Goal: Browse casually

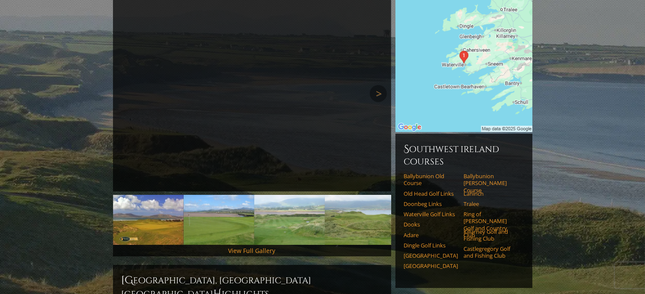
scroll to position [128, 0]
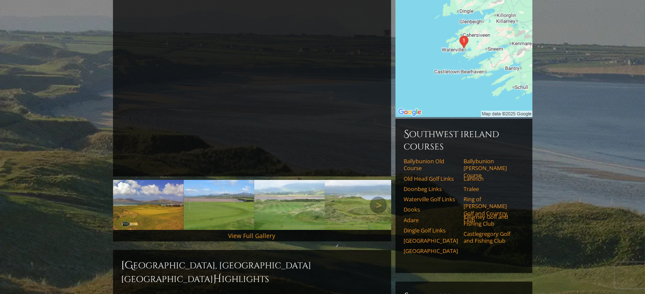
click at [221, 193] on img at bounding box center [219, 205] width 71 height 50
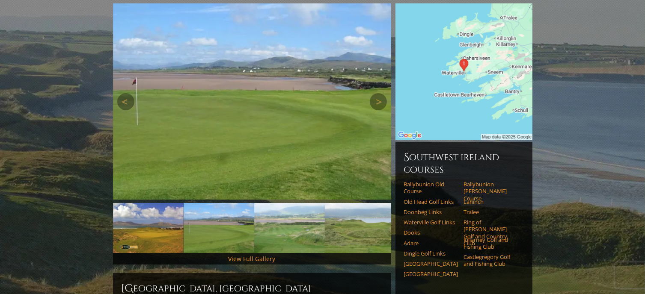
scroll to position [86, 0]
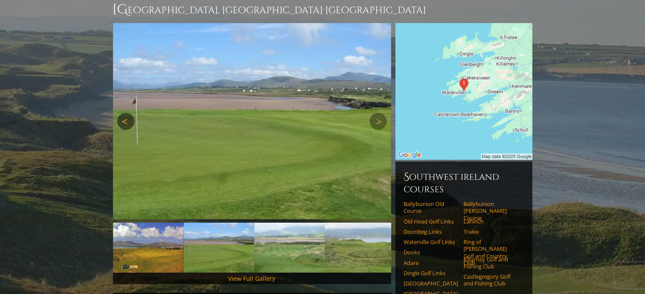
click at [122, 113] on link "Previous" at bounding box center [125, 121] width 17 height 17
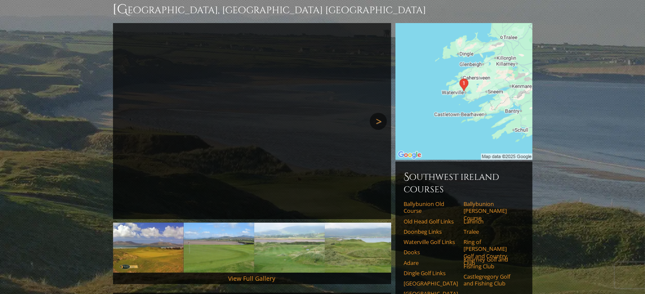
click at [377, 113] on link "Next" at bounding box center [378, 121] width 17 height 17
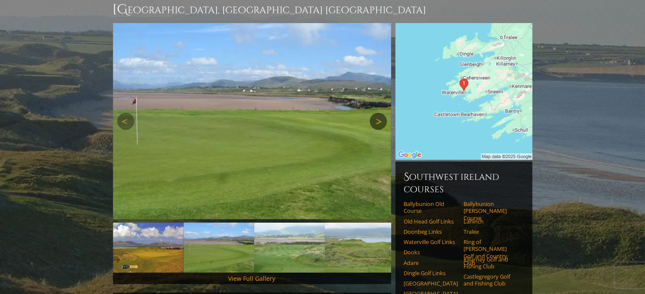
click at [377, 113] on link "Next" at bounding box center [378, 121] width 17 height 17
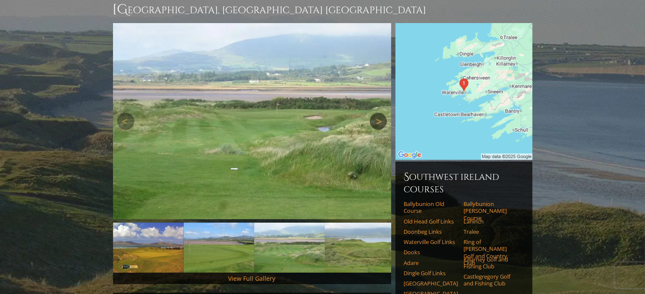
click at [377, 113] on link "Next" at bounding box center [378, 121] width 17 height 17
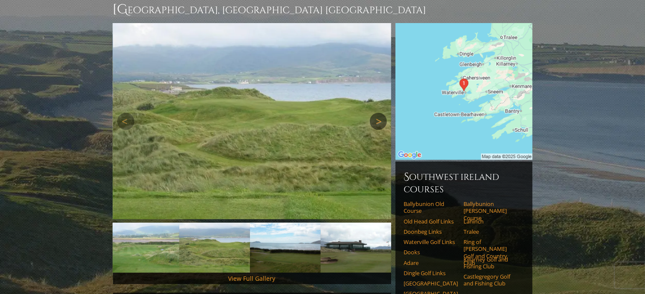
click at [377, 113] on link "Next" at bounding box center [378, 121] width 17 height 17
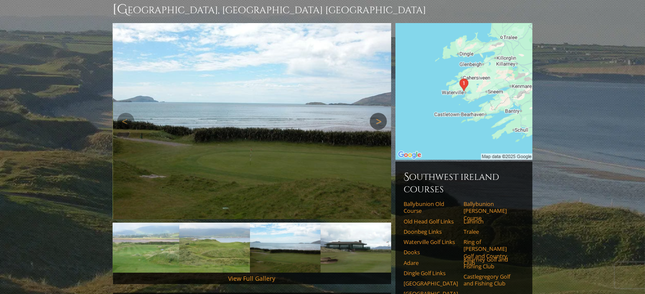
click at [377, 113] on link "Next" at bounding box center [378, 121] width 17 height 17
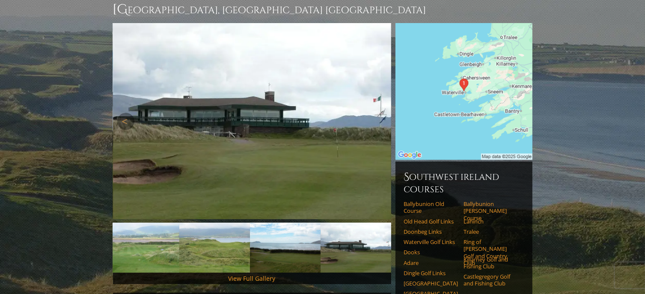
click at [377, 113] on link "Next" at bounding box center [378, 121] width 17 height 17
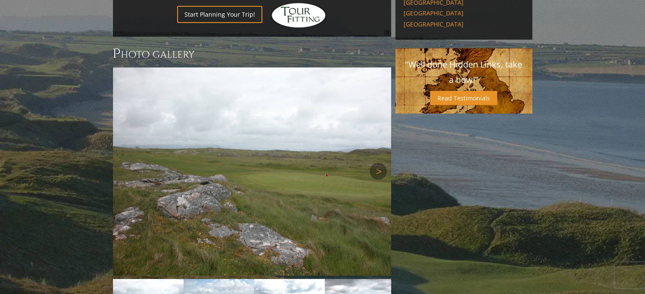
scroll to position [599, 0]
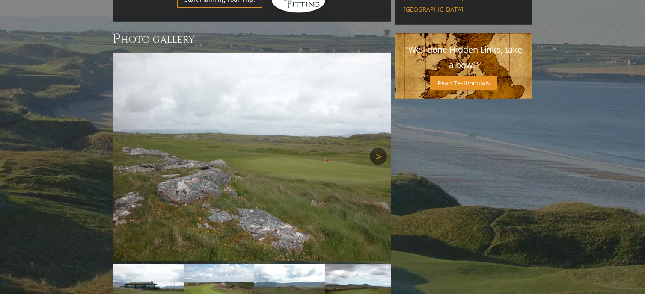
click at [375, 148] on link "Next" at bounding box center [378, 156] width 17 height 17
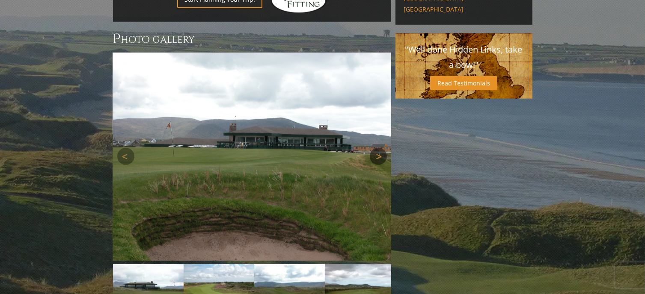
click at [375, 148] on link "Next" at bounding box center [378, 156] width 17 height 17
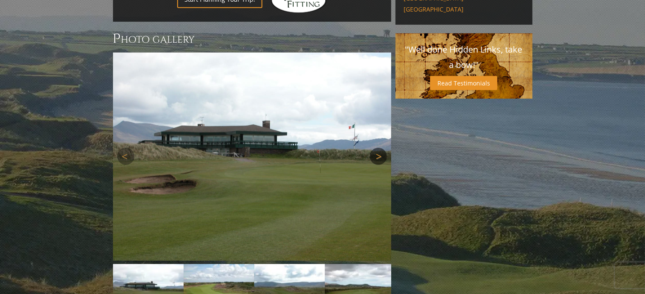
click at [375, 148] on link "Next" at bounding box center [378, 156] width 17 height 17
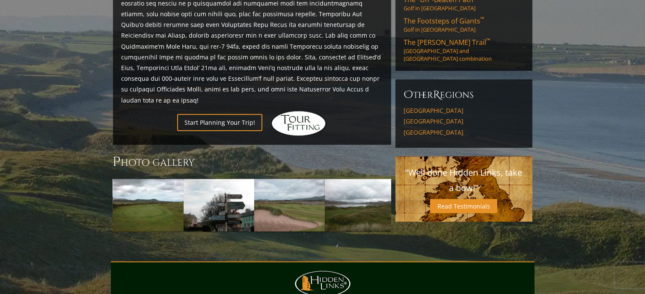
scroll to position [462, 0]
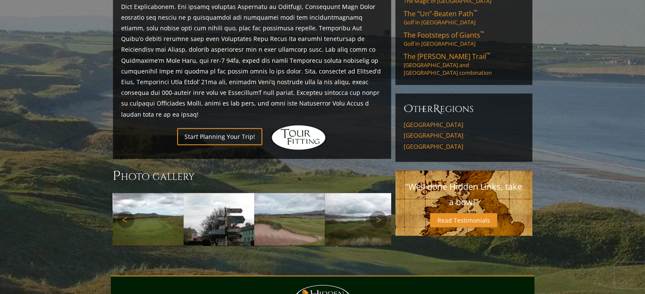
click at [346, 193] on img at bounding box center [360, 219] width 71 height 53
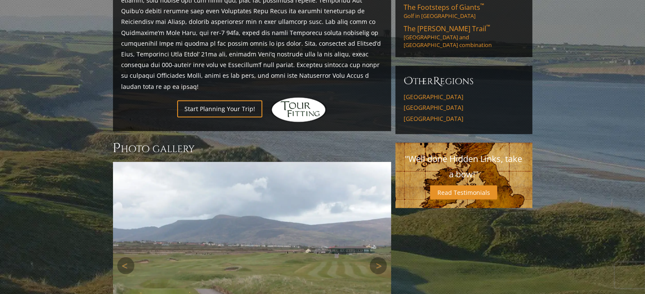
scroll to position [504, 0]
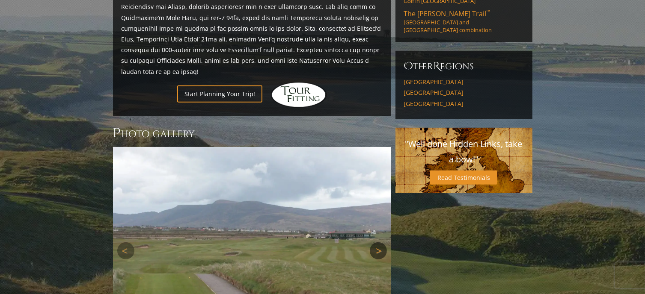
click at [376, 243] on link "Next" at bounding box center [378, 251] width 17 height 17
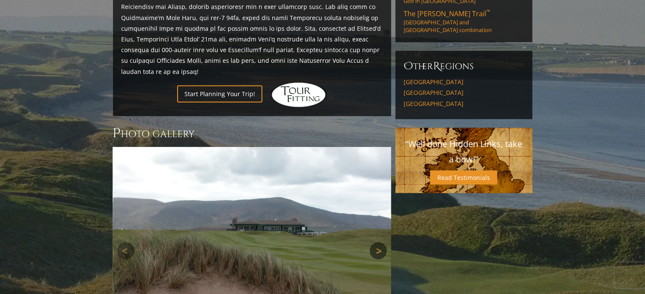
click at [376, 243] on link "Next" at bounding box center [378, 251] width 17 height 17
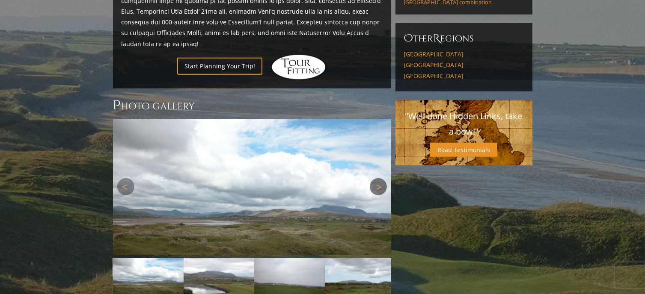
scroll to position [547, 0]
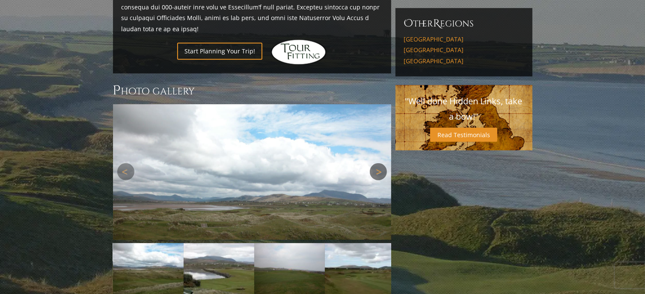
click at [380, 163] on link "Next" at bounding box center [378, 171] width 17 height 17
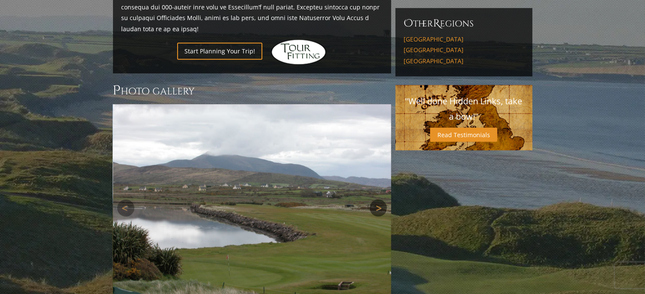
click at [377, 136] on div "Next" at bounding box center [252, 208] width 278 height 208
click at [377, 200] on link "Next" at bounding box center [378, 208] width 17 height 17
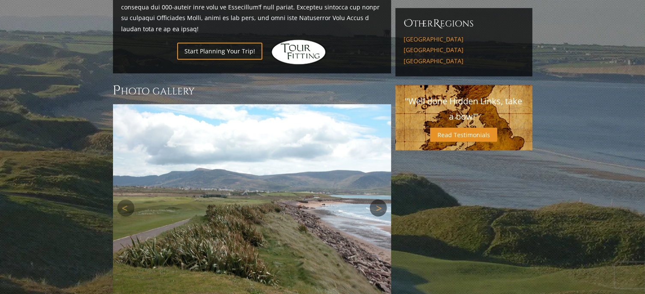
click at [377, 200] on link "Next" at bounding box center [378, 208] width 17 height 17
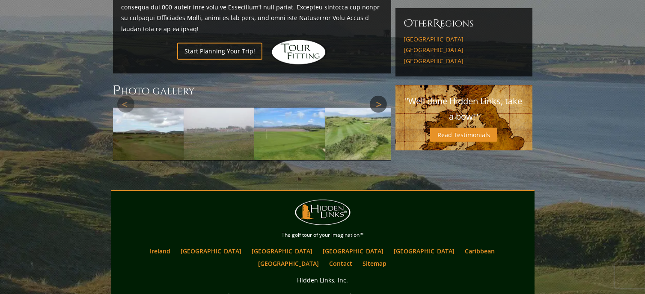
click at [377, 170] on img at bounding box center [252, 208] width 278 height 208
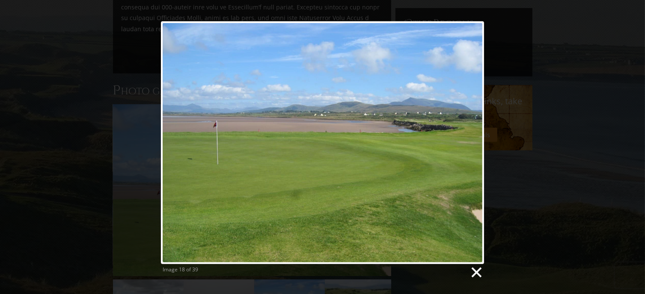
click at [476, 271] on link at bounding box center [475, 273] width 13 height 13
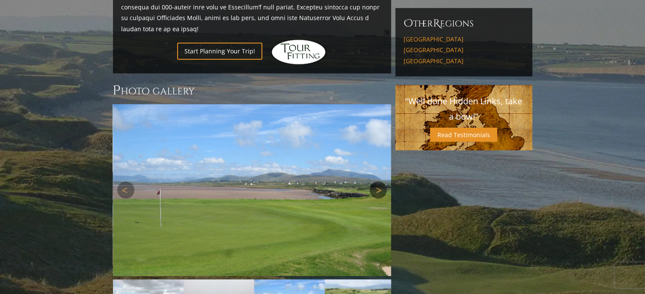
click at [376, 182] on link "Next" at bounding box center [378, 190] width 17 height 17
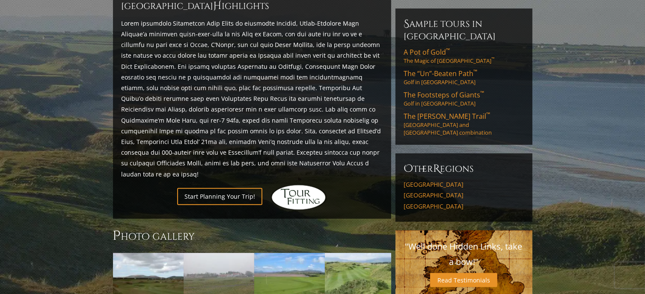
scroll to position [504, 0]
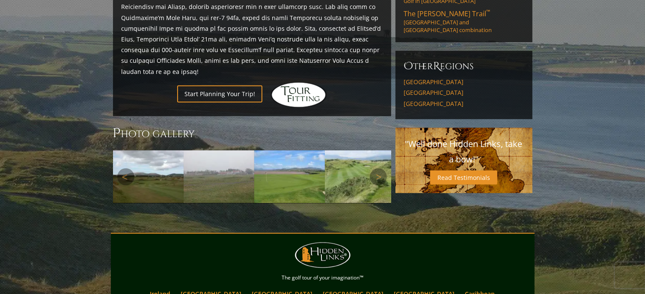
click at [344, 151] on img at bounding box center [360, 177] width 71 height 53
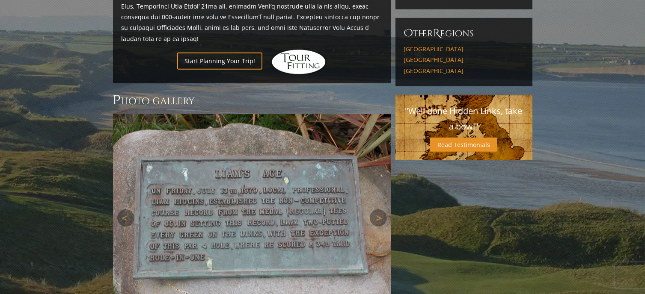
scroll to position [547, 0]
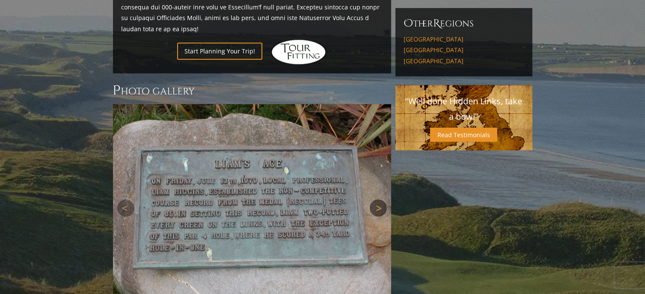
click at [379, 200] on link "Next" at bounding box center [378, 208] width 17 height 17
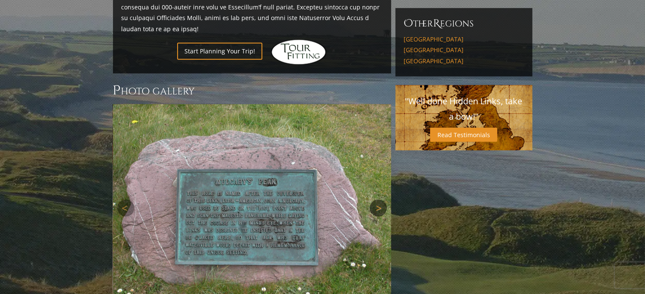
click at [379, 200] on link "Next" at bounding box center [378, 208] width 17 height 17
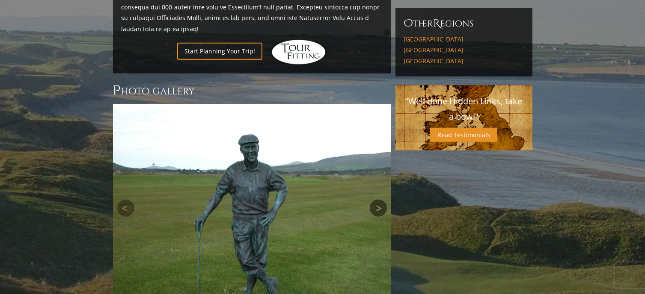
click at [379, 200] on link "Next" at bounding box center [378, 208] width 17 height 17
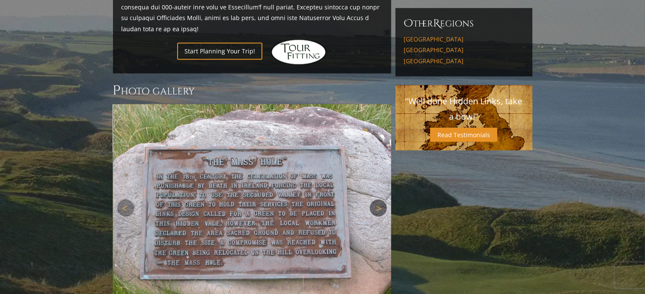
click at [379, 200] on link "Next" at bounding box center [378, 208] width 17 height 17
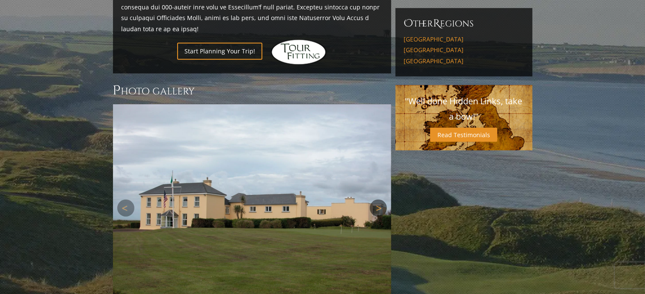
click at [379, 200] on link "Next" at bounding box center [378, 208] width 17 height 17
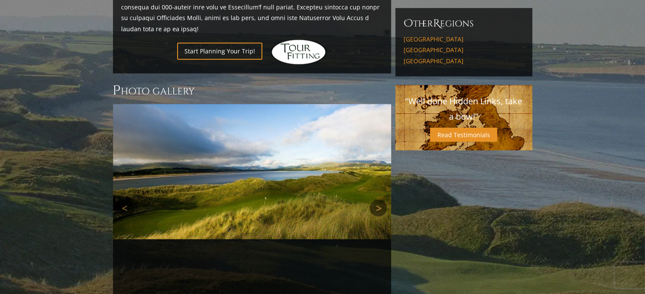
click at [379, 200] on link "Next" at bounding box center [378, 208] width 17 height 17
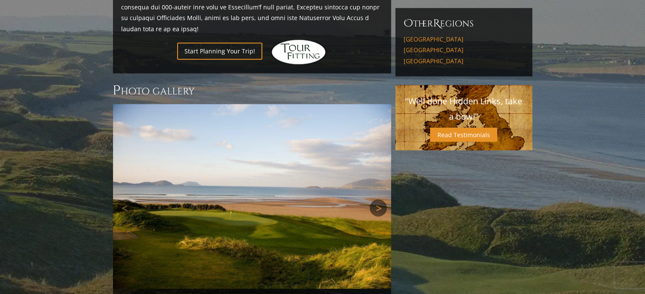
click at [379, 200] on link "Next" at bounding box center [378, 208] width 17 height 17
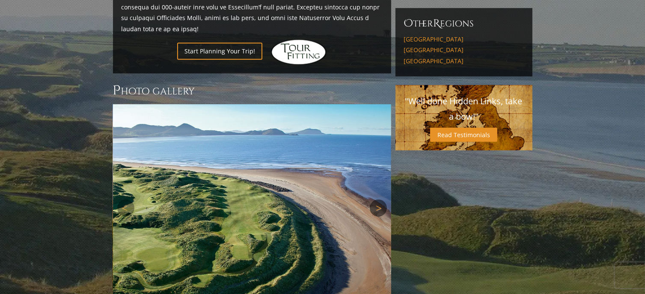
click at [379, 200] on link "Next" at bounding box center [378, 208] width 17 height 17
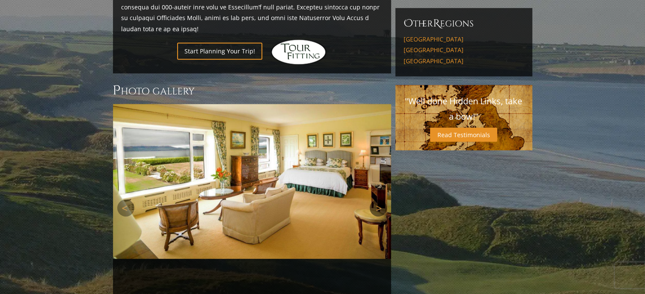
click at [379, 200] on link "Next" at bounding box center [378, 208] width 17 height 17
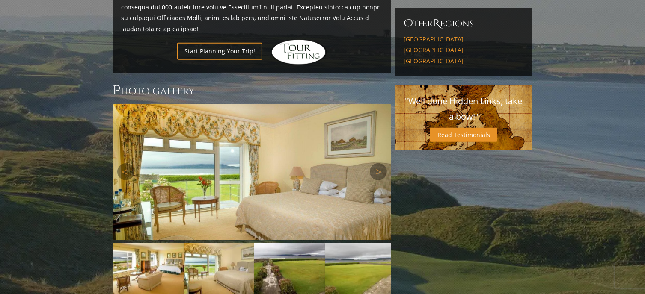
click at [379, 171] on div "Next" at bounding box center [252, 172] width 278 height 136
click at [381, 163] on link "Next" at bounding box center [378, 171] width 17 height 17
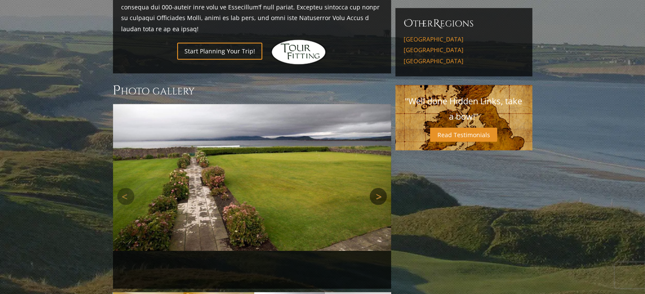
click at [373, 188] on link "Next" at bounding box center [378, 196] width 17 height 17
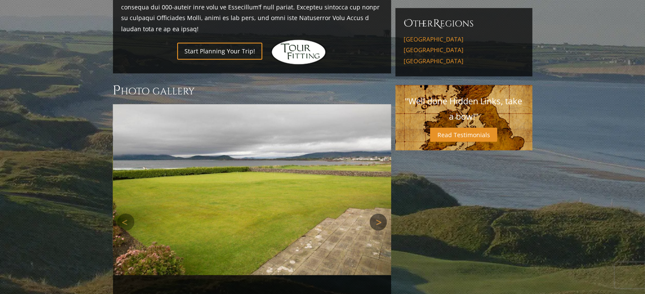
click at [373, 159] on img at bounding box center [252, 190] width 278 height 172
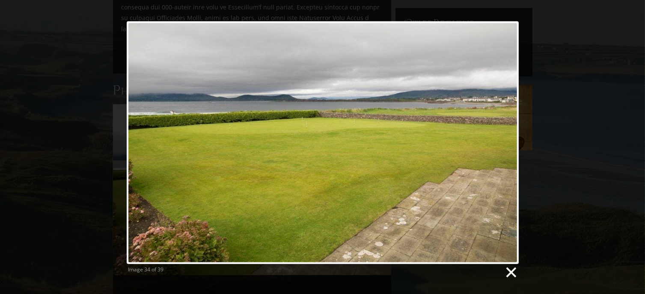
click at [512, 273] on link at bounding box center [510, 273] width 13 height 13
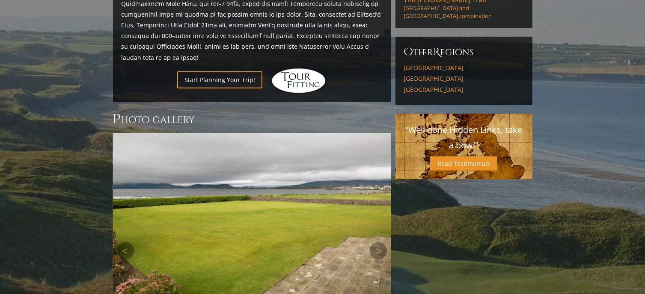
scroll to position [590, 0]
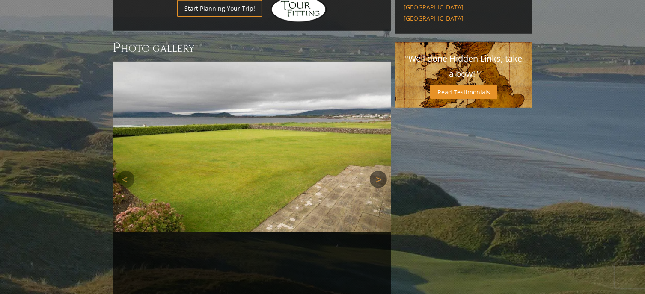
click at [378, 171] on link "Next" at bounding box center [378, 179] width 17 height 17
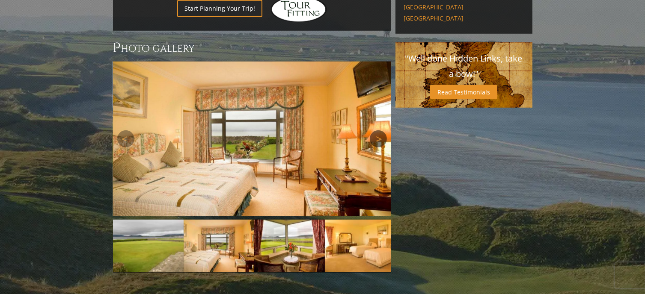
click at [379, 130] on link "Next" at bounding box center [378, 138] width 17 height 17
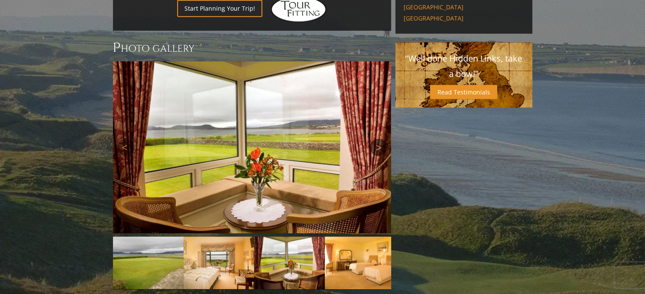
click at [375, 139] on link "Next" at bounding box center [378, 147] width 17 height 17
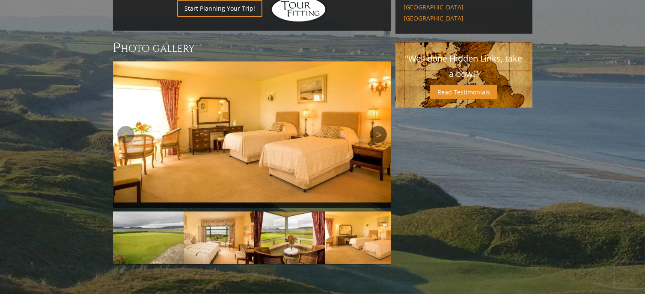
click at [375, 126] on link "Next" at bounding box center [378, 134] width 17 height 17
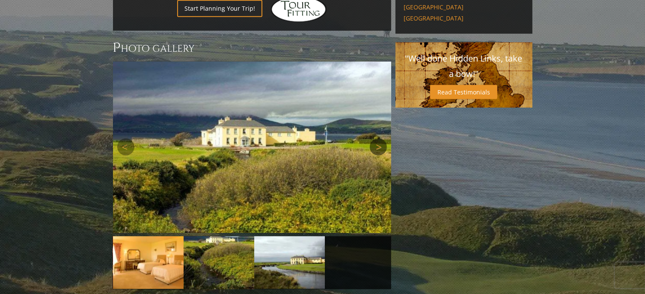
scroll to position [718, 0]
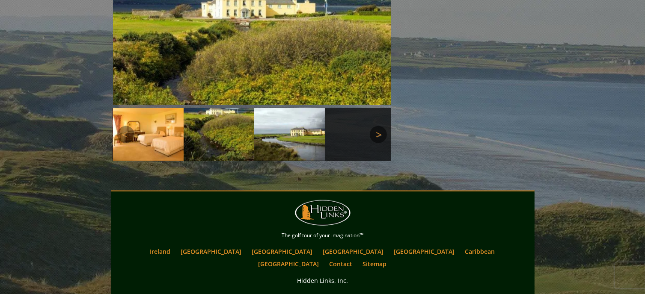
click at [380, 126] on link "Next" at bounding box center [378, 134] width 17 height 17
